Goal: Check status: Check status

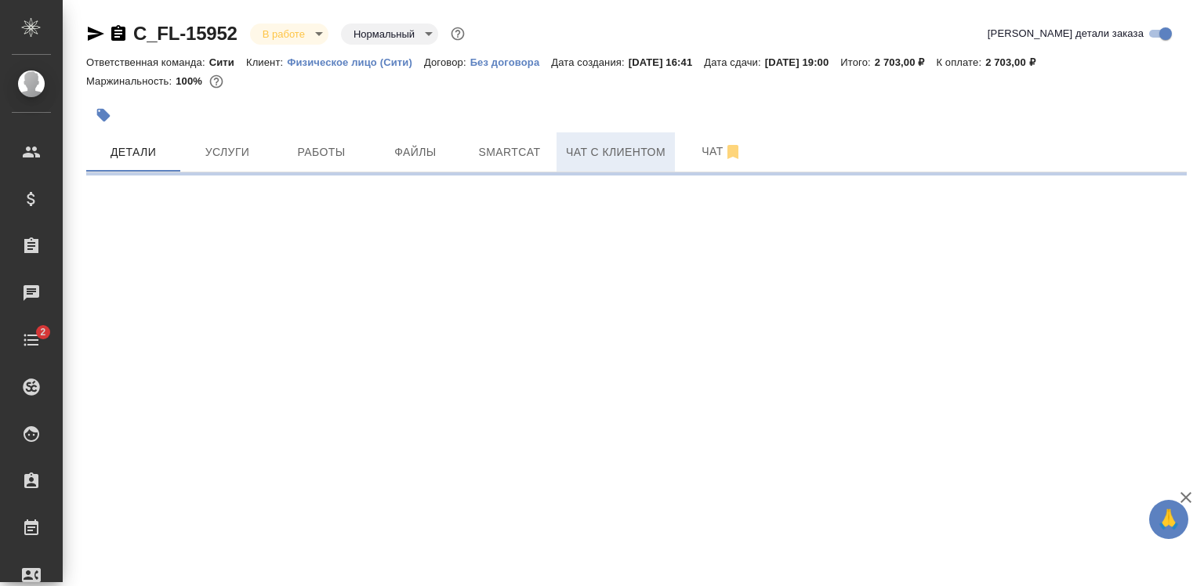
click at [593, 145] on span "Чат с клиентом" at bounding box center [616, 153] width 100 height 20
select select "RU"
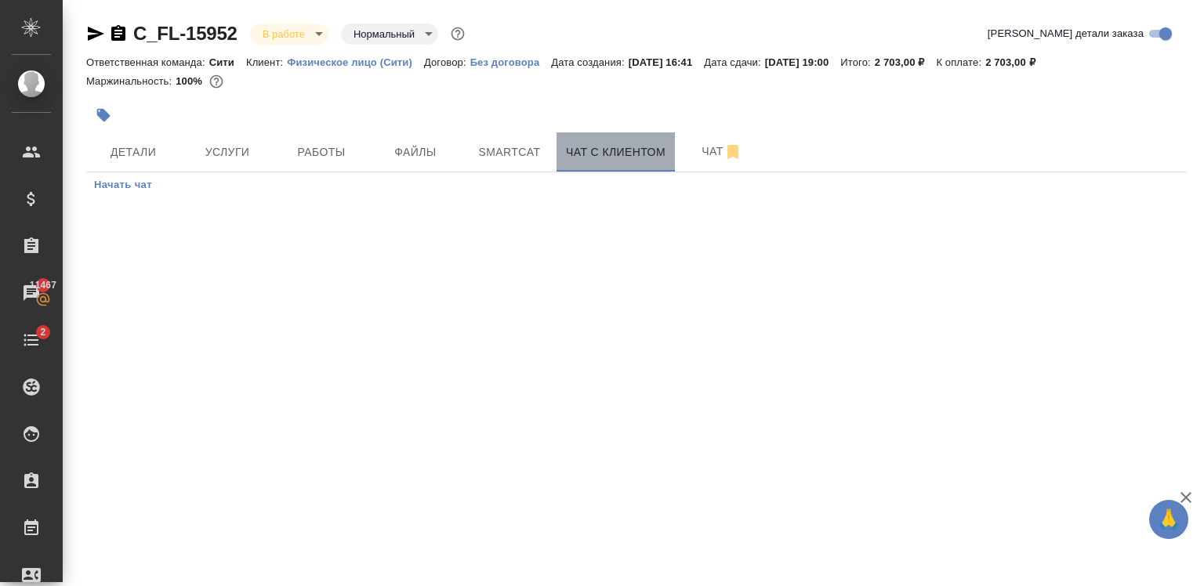
click at [593, 145] on span "Чат с клиентом" at bounding box center [616, 153] width 100 height 20
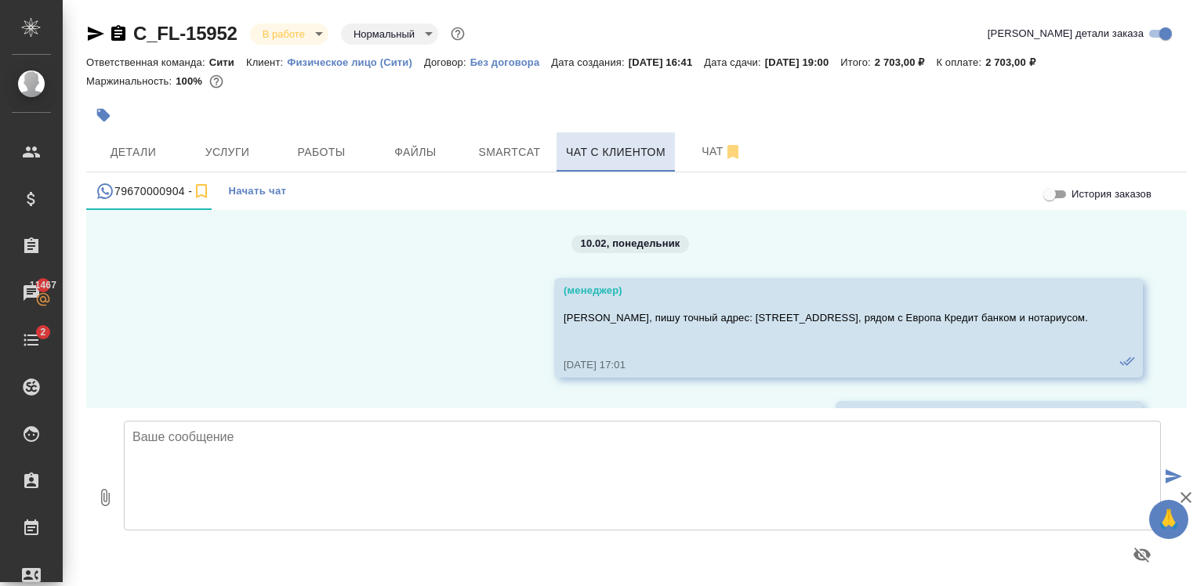
scroll to position [21490, 0]
